Goal: Information Seeking & Learning: Compare options

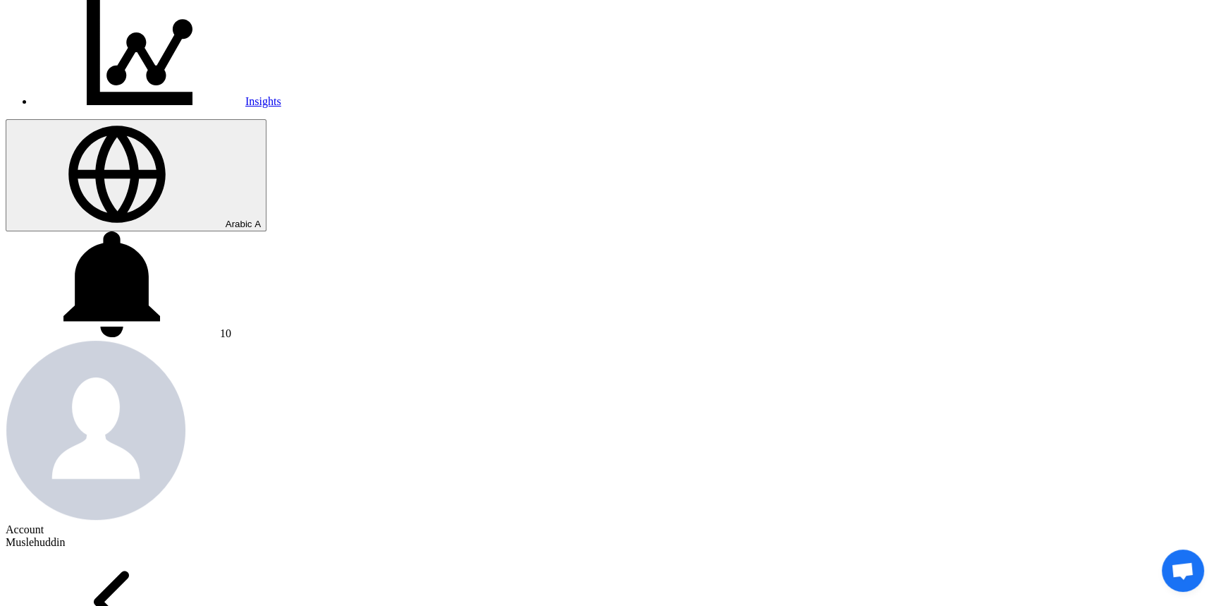
scroll to position [384, 0]
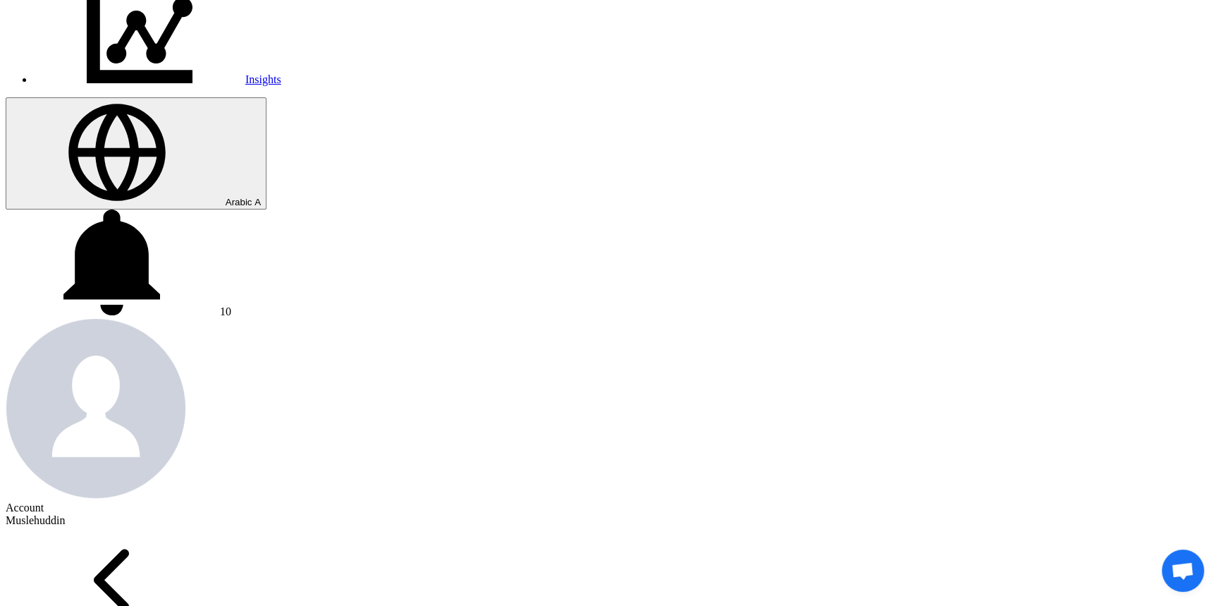
drag, startPoint x: 1001, startPoint y: 287, endPoint x: 980, endPoint y: 289, distance: 21.3
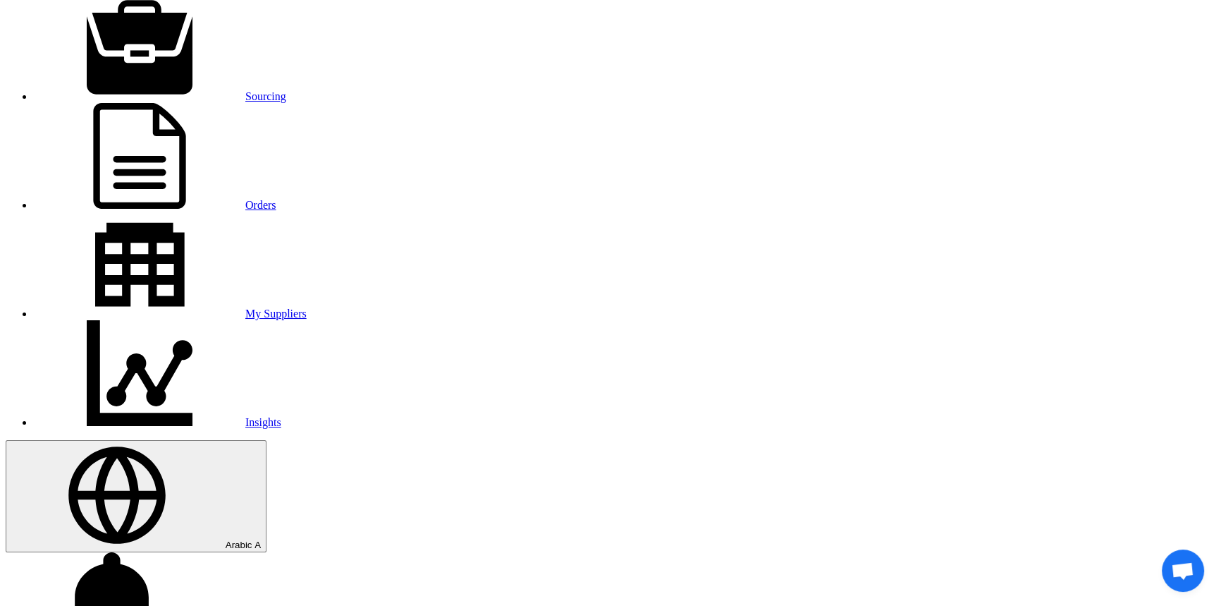
scroll to position [63, 0]
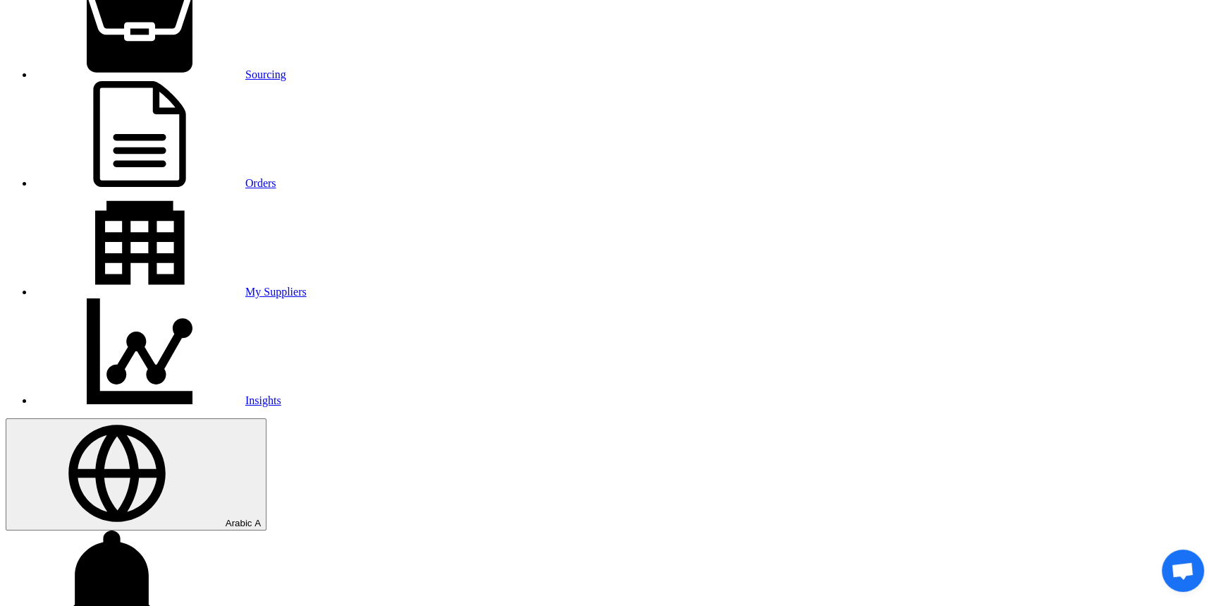
click at [282, 68] on font "Sourcing" at bounding box center [265, 74] width 41 height 12
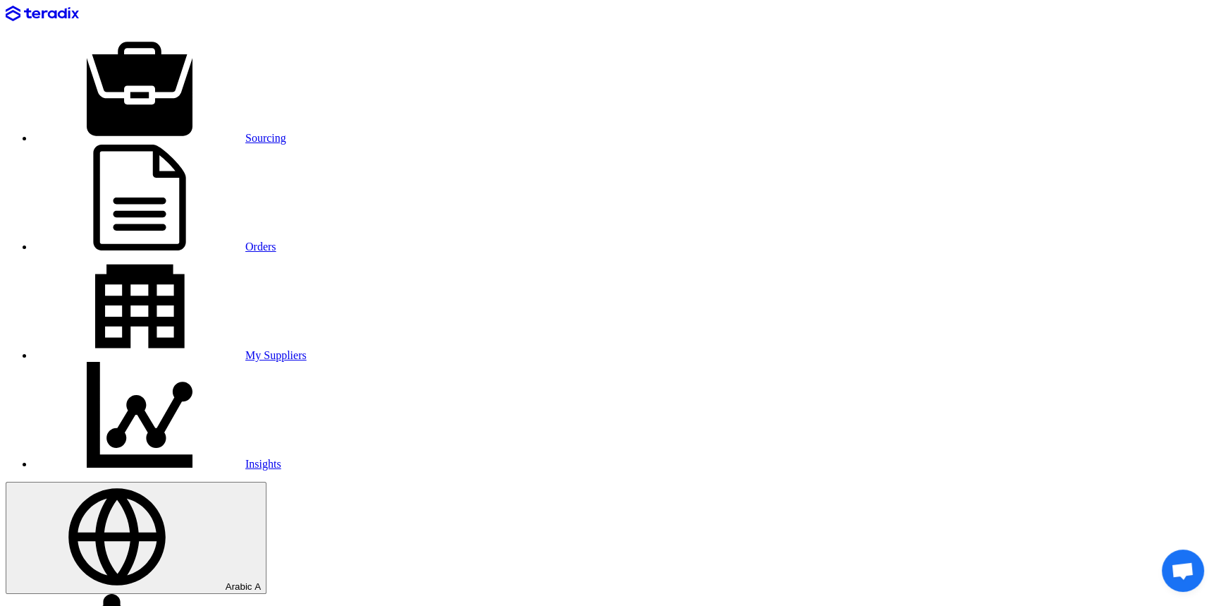
click at [284, 132] on font "Sourcing" at bounding box center [265, 138] width 41 height 12
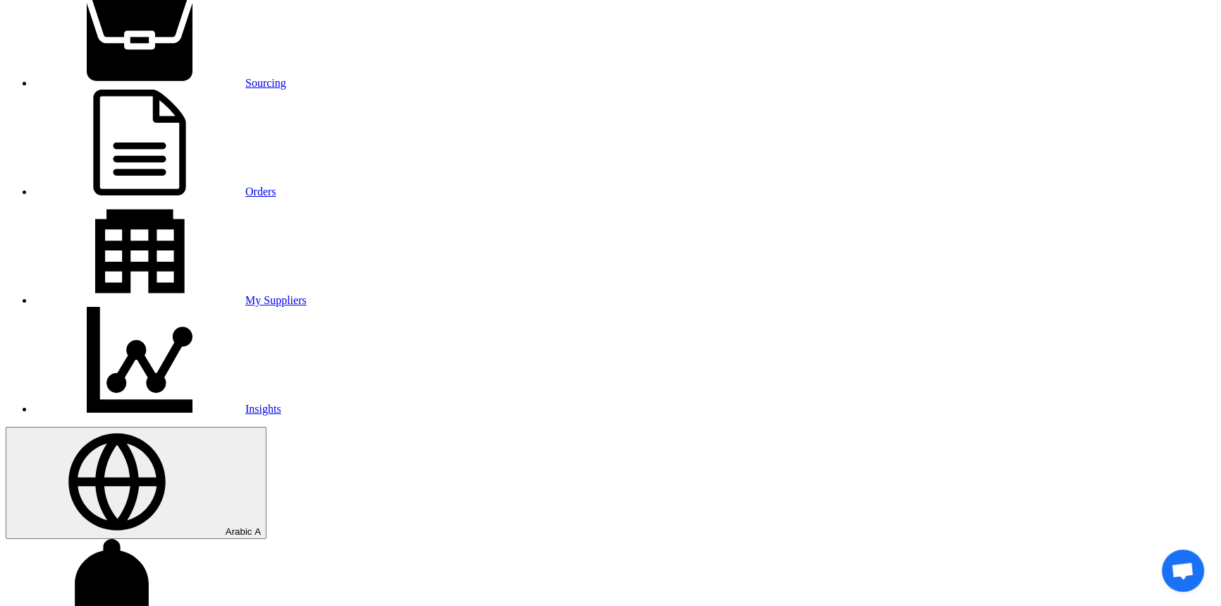
scroll to position [192, 0]
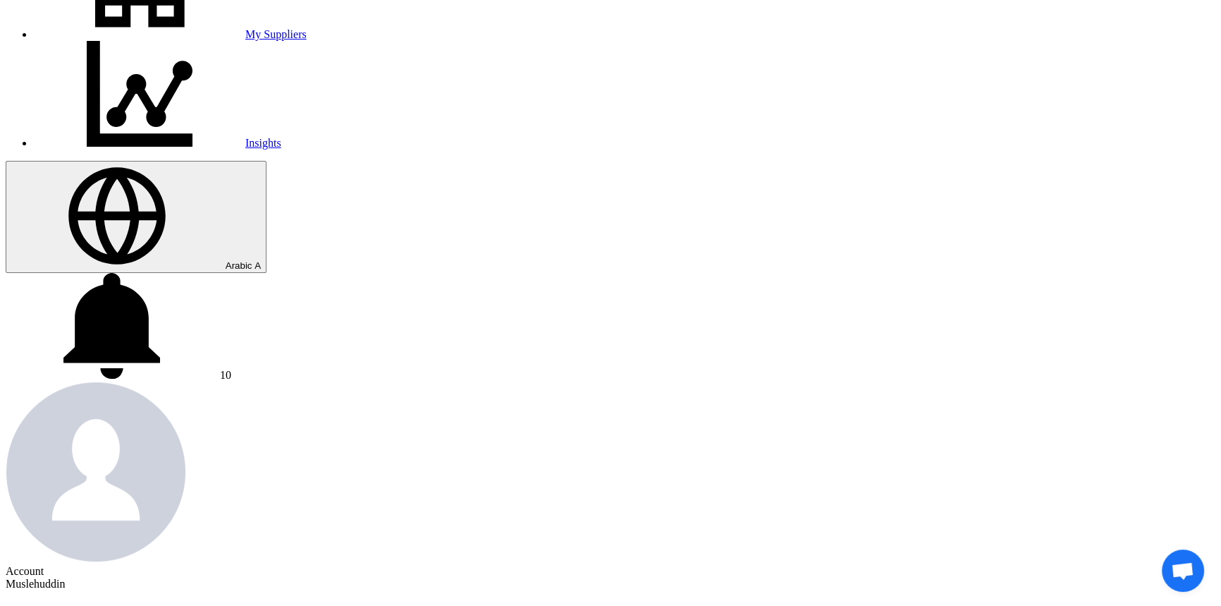
scroll to position [320, 0]
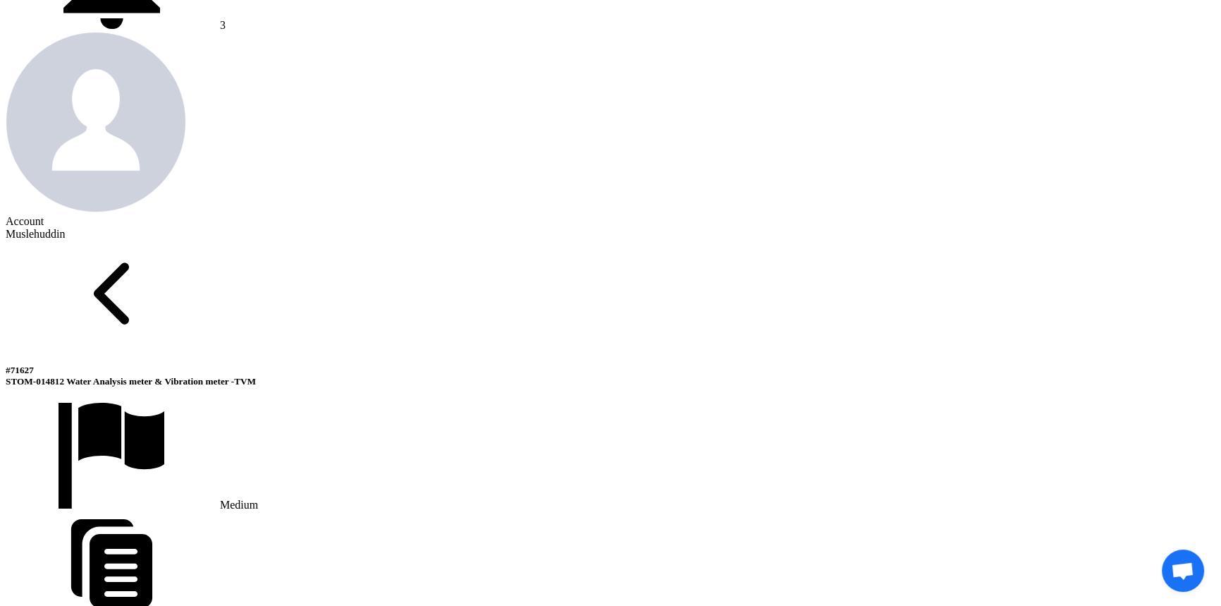
scroll to position [286, 0]
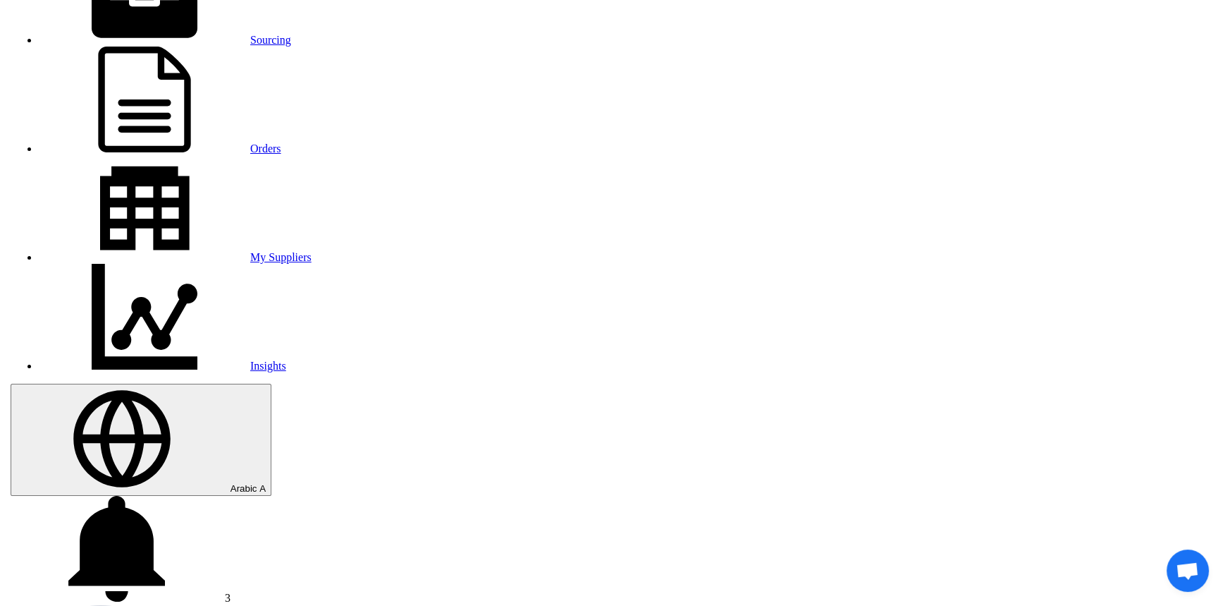
scroll to position [35, 0]
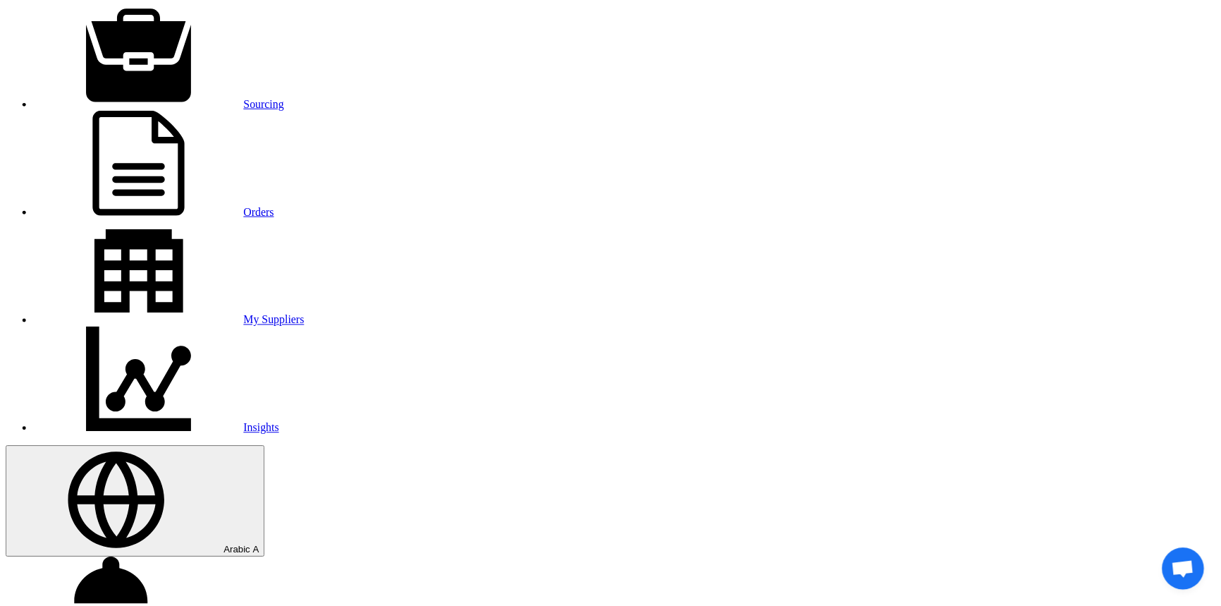
scroll to position [0, 0]
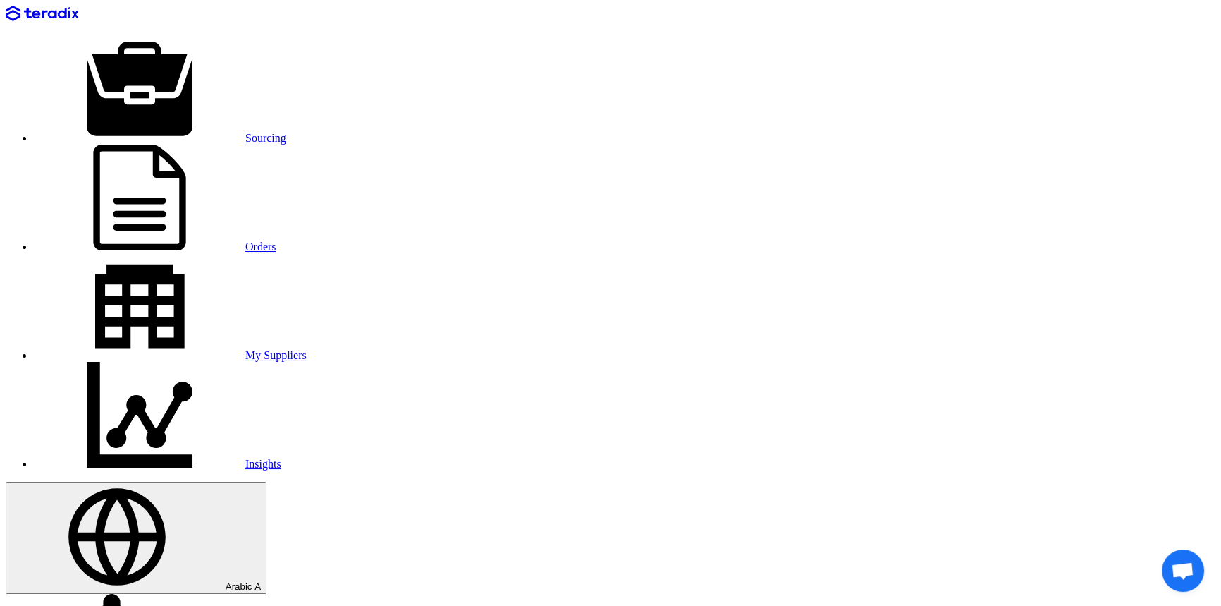
drag, startPoint x: 237, startPoint y: 61, endPoint x: 340, endPoint y: 84, distance: 105.5
copy font "STOM-014812 Water Analysis meter & Vibration meter -TVM"
